Goal: Check status: Check status

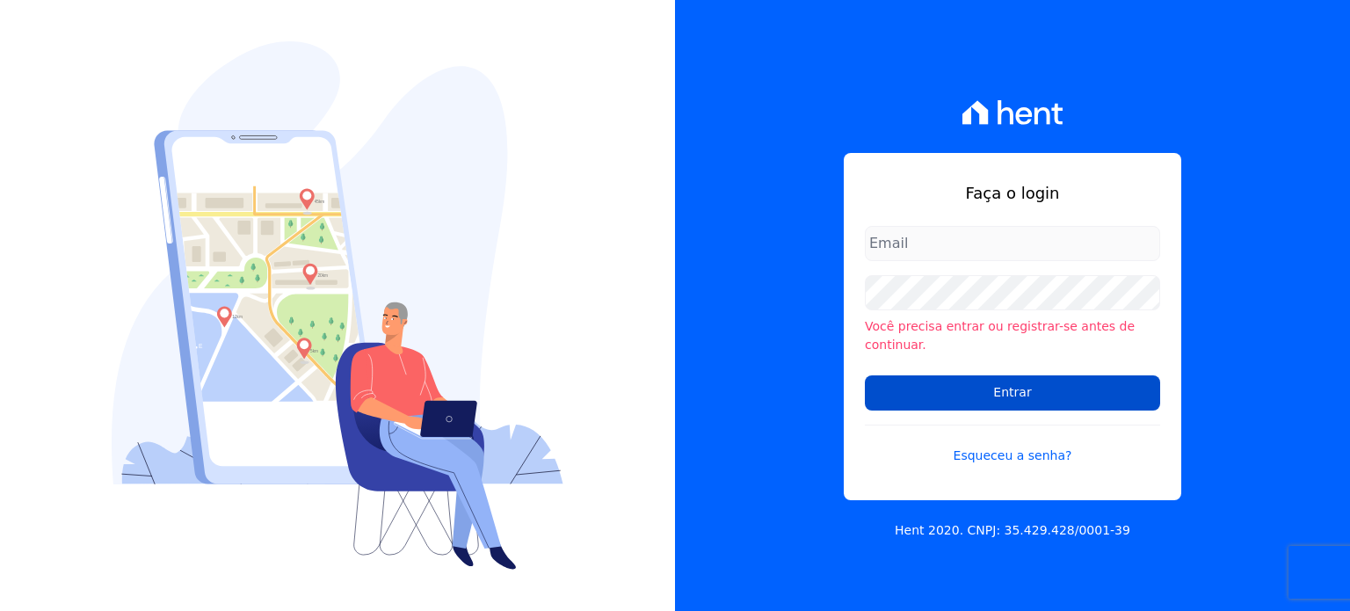
click at [975, 383] on input "Entrar" at bounding box center [1012, 392] width 295 height 35
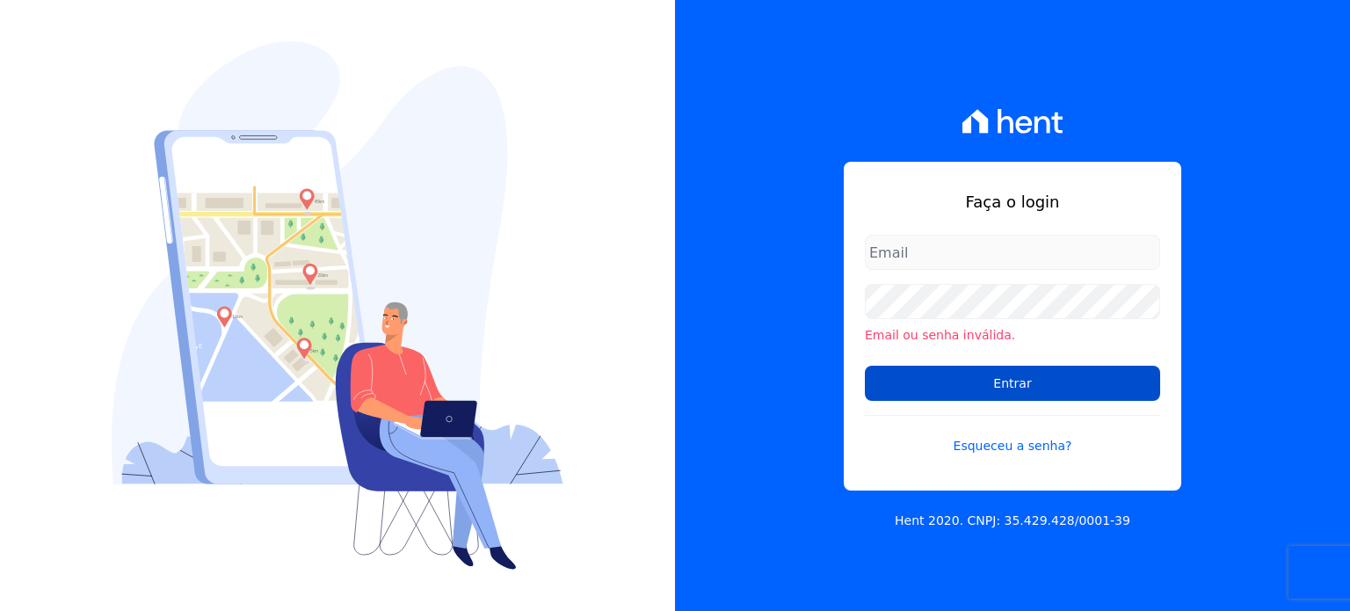
type input "[PERSON_NAME][EMAIL_ADDRESS][DOMAIN_NAME]"
click at [1044, 383] on input "Entrar" at bounding box center [1012, 383] width 295 height 35
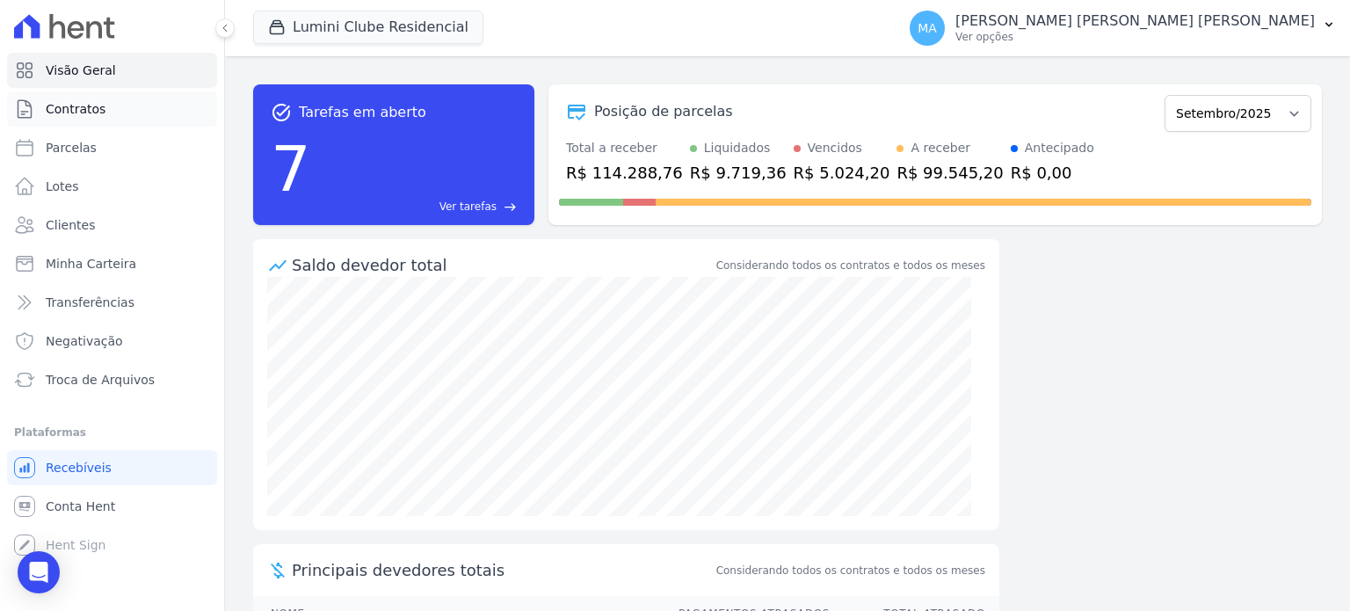
click at [102, 122] on link "Contratos" at bounding box center [112, 108] width 210 height 35
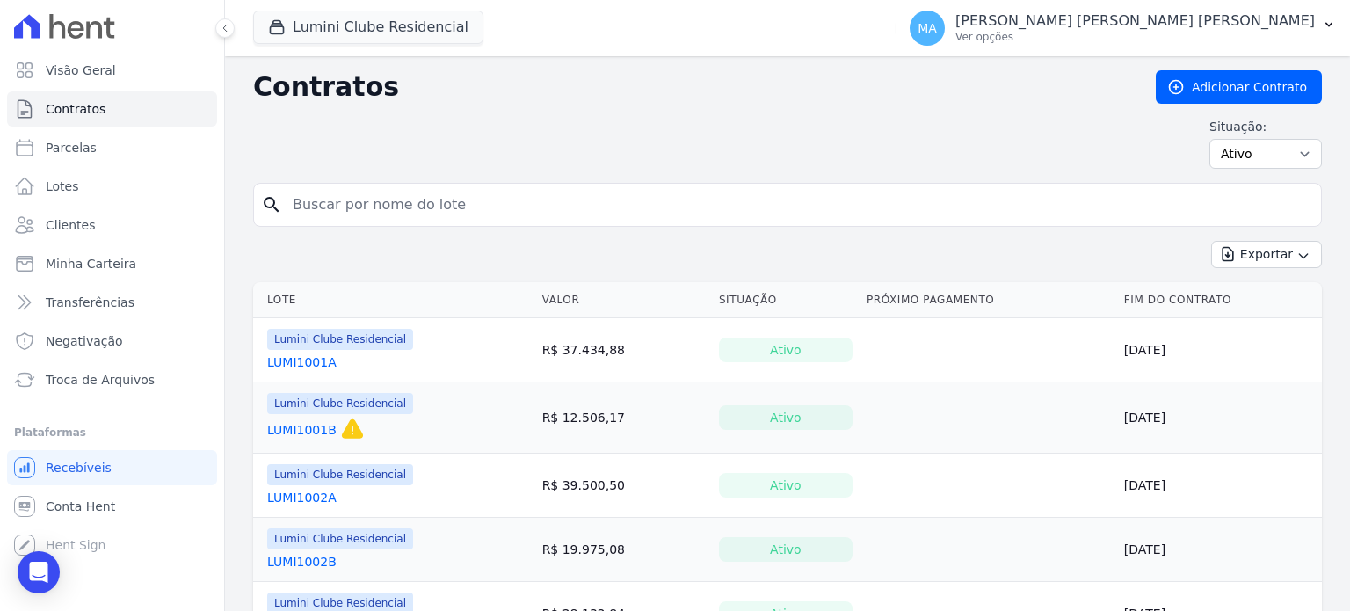
click at [607, 210] on input "search" at bounding box center [798, 204] width 1032 height 35
type input "1910A"
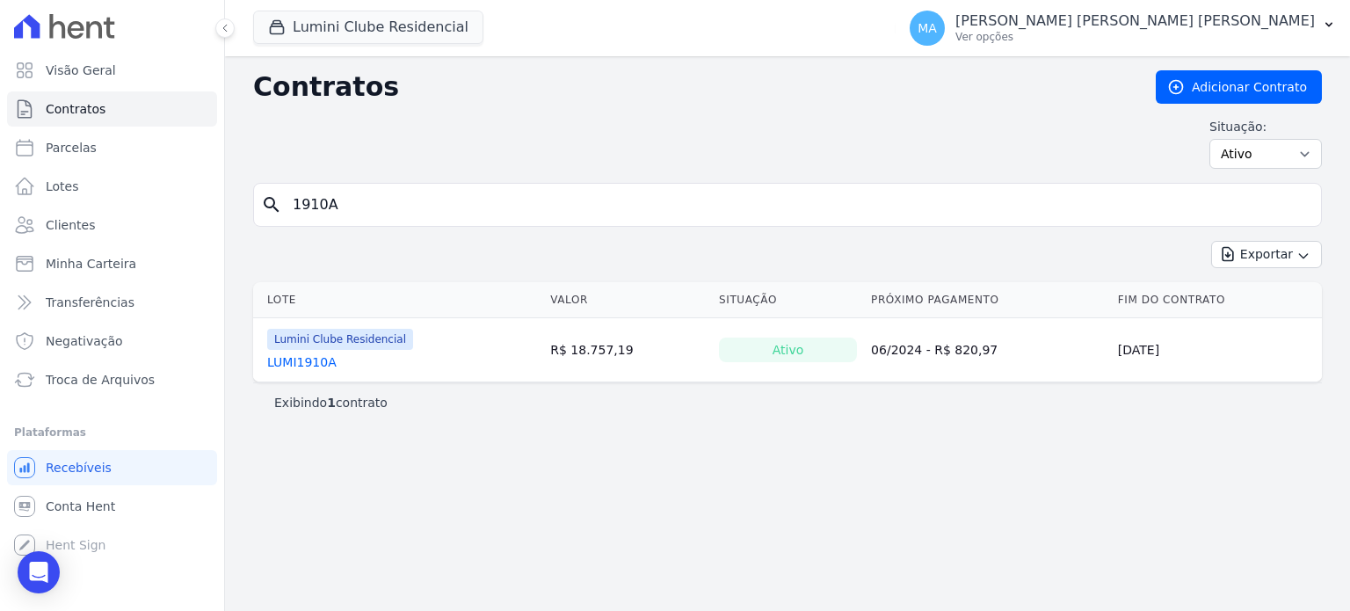
click at [318, 361] on link "LUMI1910A" at bounding box center [301, 362] width 69 height 18
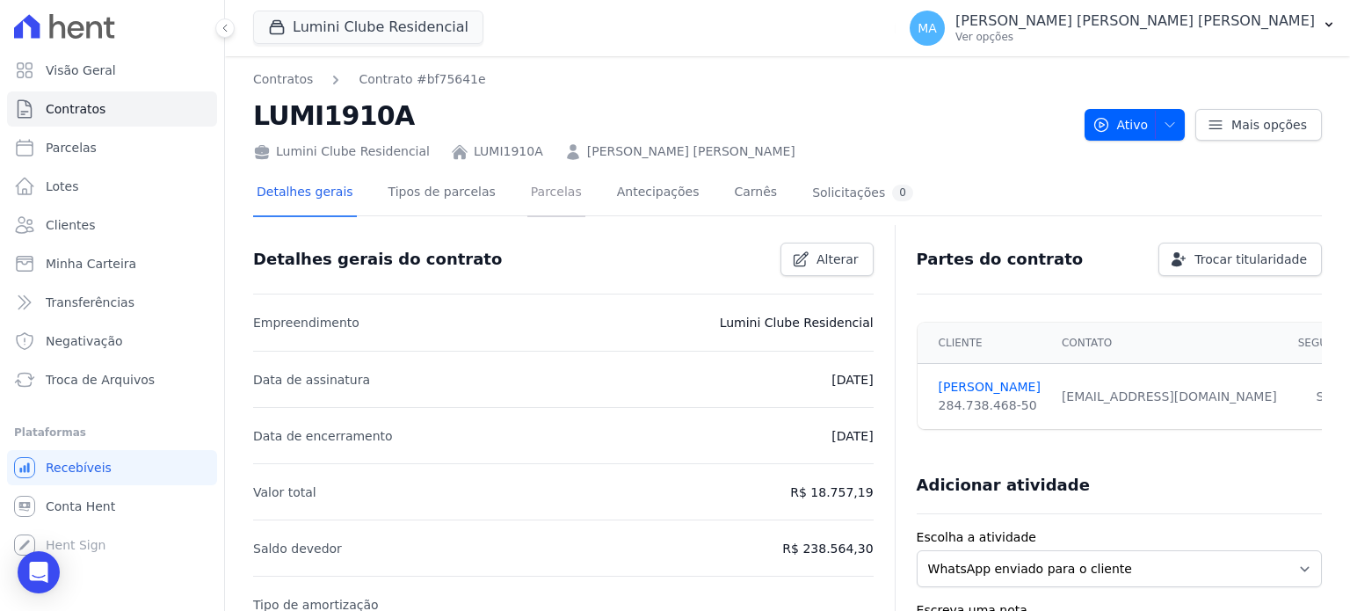
click at [535, 195] on link "Parcelas" at bounding box center [556, 194] width 58 height 47
